Goal: Task Accomplishment & Management: Use online tool/utility

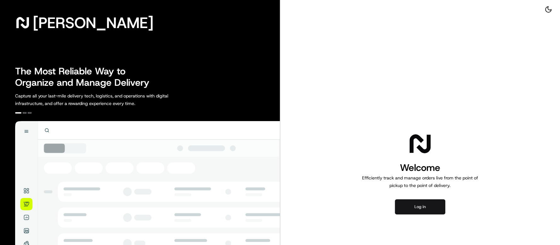
click at [435, 208] on button "Log in" at bounding box center [420, 206] width 50 height 15
